Goal: Transaction & Acquisition: Purchase product/service

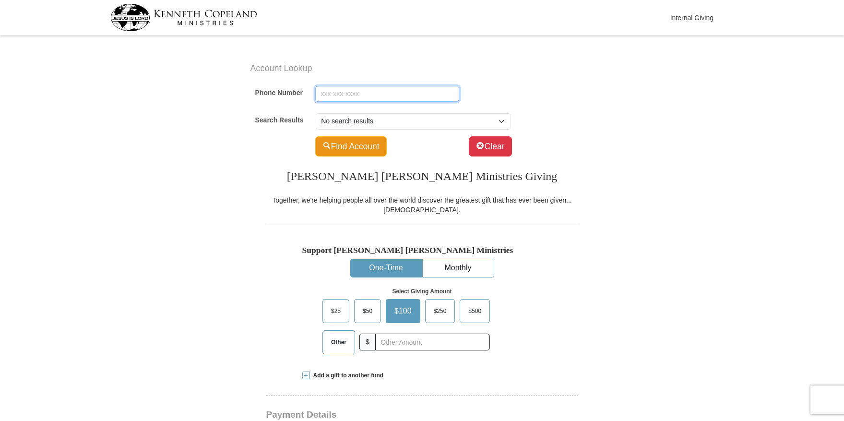
click at [387, 91] on input "Phone Number" at bounding box center [387, 94] width 144 height 16
type input "9737180234"
click at [343, 146] on button "Find Account" at bounding box center [350, 146] width 71 height 20
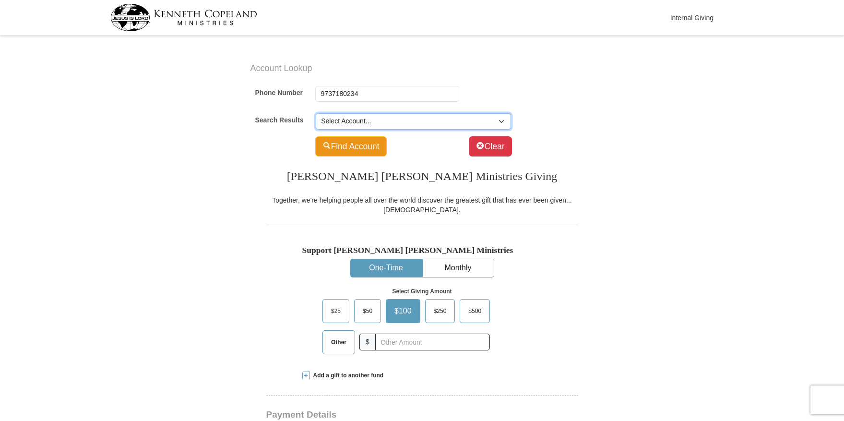
click at [504, 122] on select "Select Account... Bo Jiang -- 10629 Big Oak Dr" at bounding box center [413, 121] width 195 height 16
select select "500932275"
click at [316, 113] on select "Select Account... Bo Jiang -- 10629 Big Oak Dr" at bounding box center [413, 121] width 195 height 16
type input "Bo"
type input "Jiang"
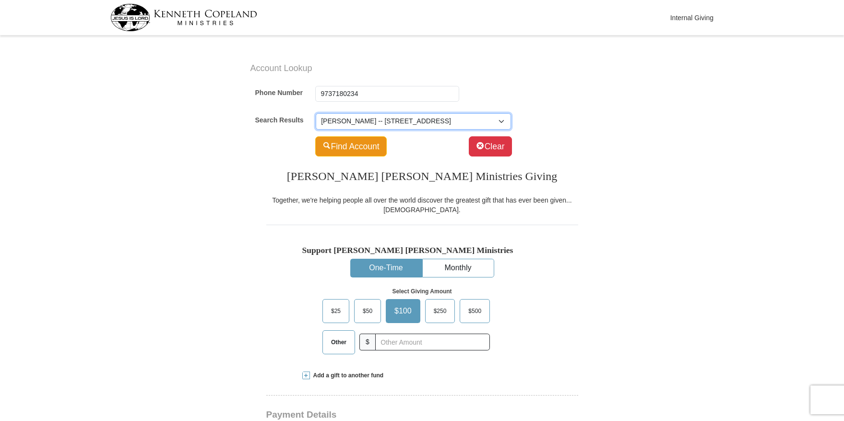
type input "bojianghello@gmail.com"
select select "US"
type input "10629 Big Oak Dr"
type input "Fort Worth"
select select "TX"
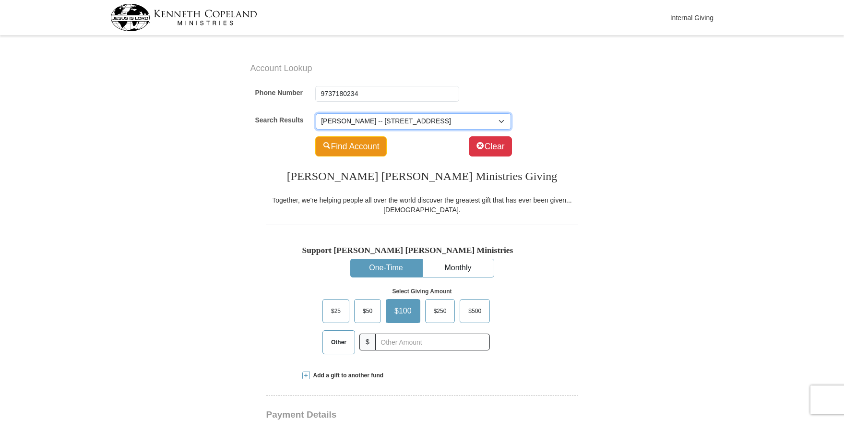
type input "76131"
type input "973-718-0234"
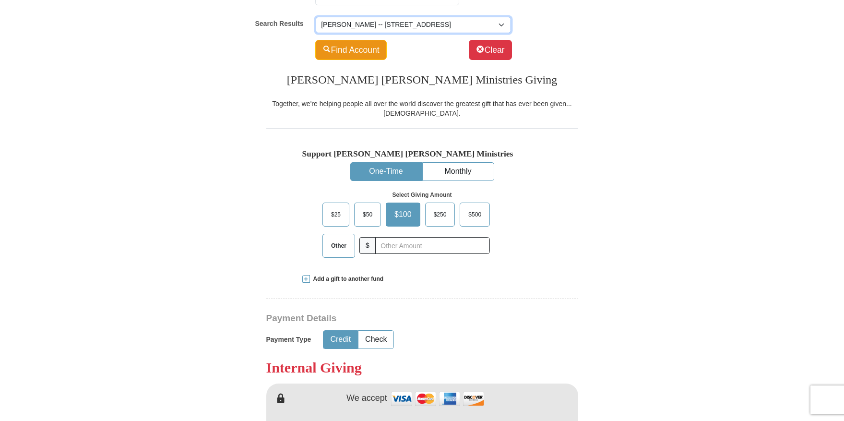
scroll to position [96, 0]
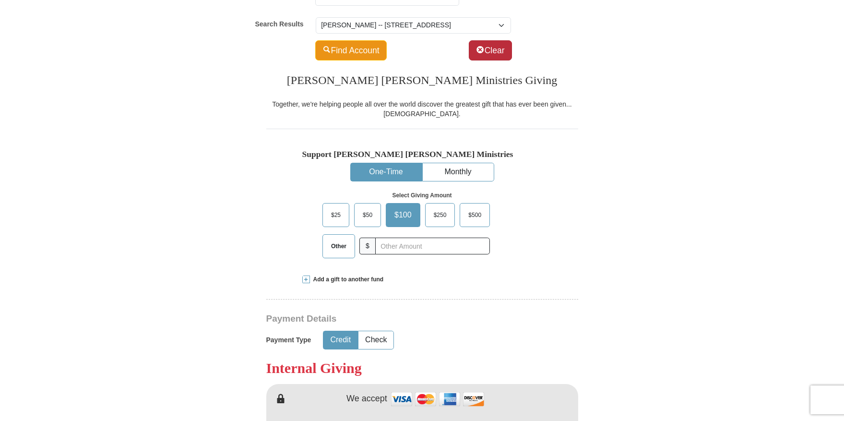
click at [482, 51] on button "Clear" at bounding box center [490, 50] width 43 height 20
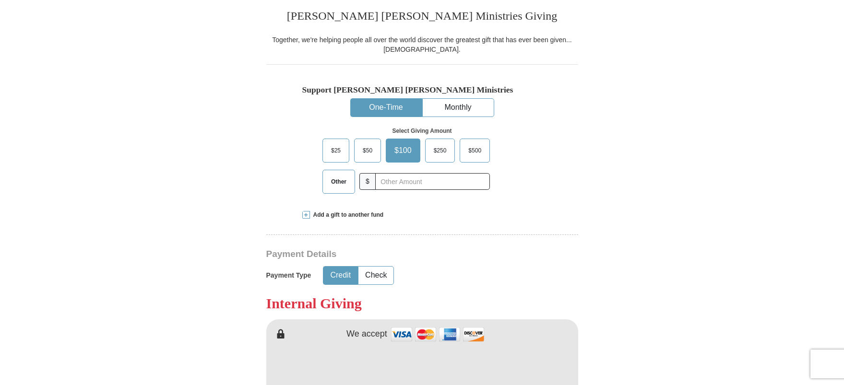
scroll to position [240, 0]
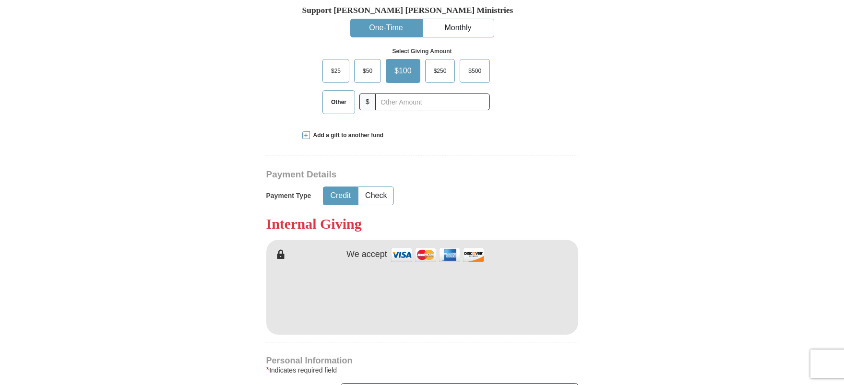
click at [304, 136] on span at bounding box center [306, 135] width 8 height 8
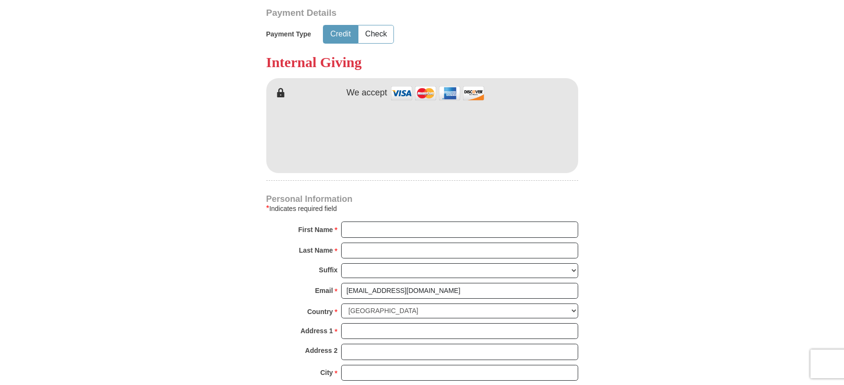
scroll to position [480, 0]
